Goal: Task Accomplishment & Management: Complete application form

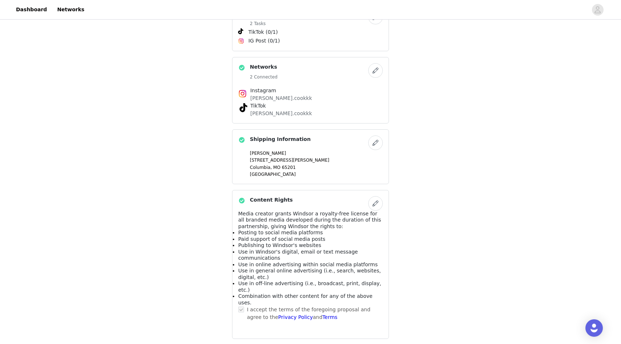
scroll to position [383, 0]
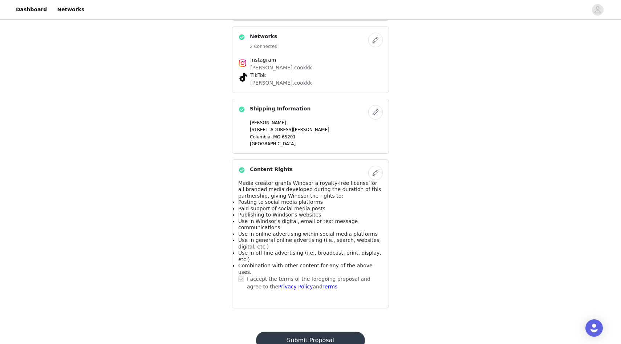
click at [262, 209] on button "Submit Proposal" at bounding box center [310, 340] width 109 height 17
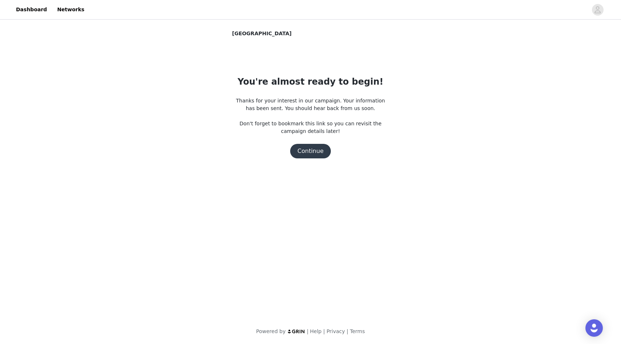
click at [262, 153] on button "Continue" at bounding box center [310, 151] width 41 height 15
